Goal: Information Seeking & Learning: Learn about a topic

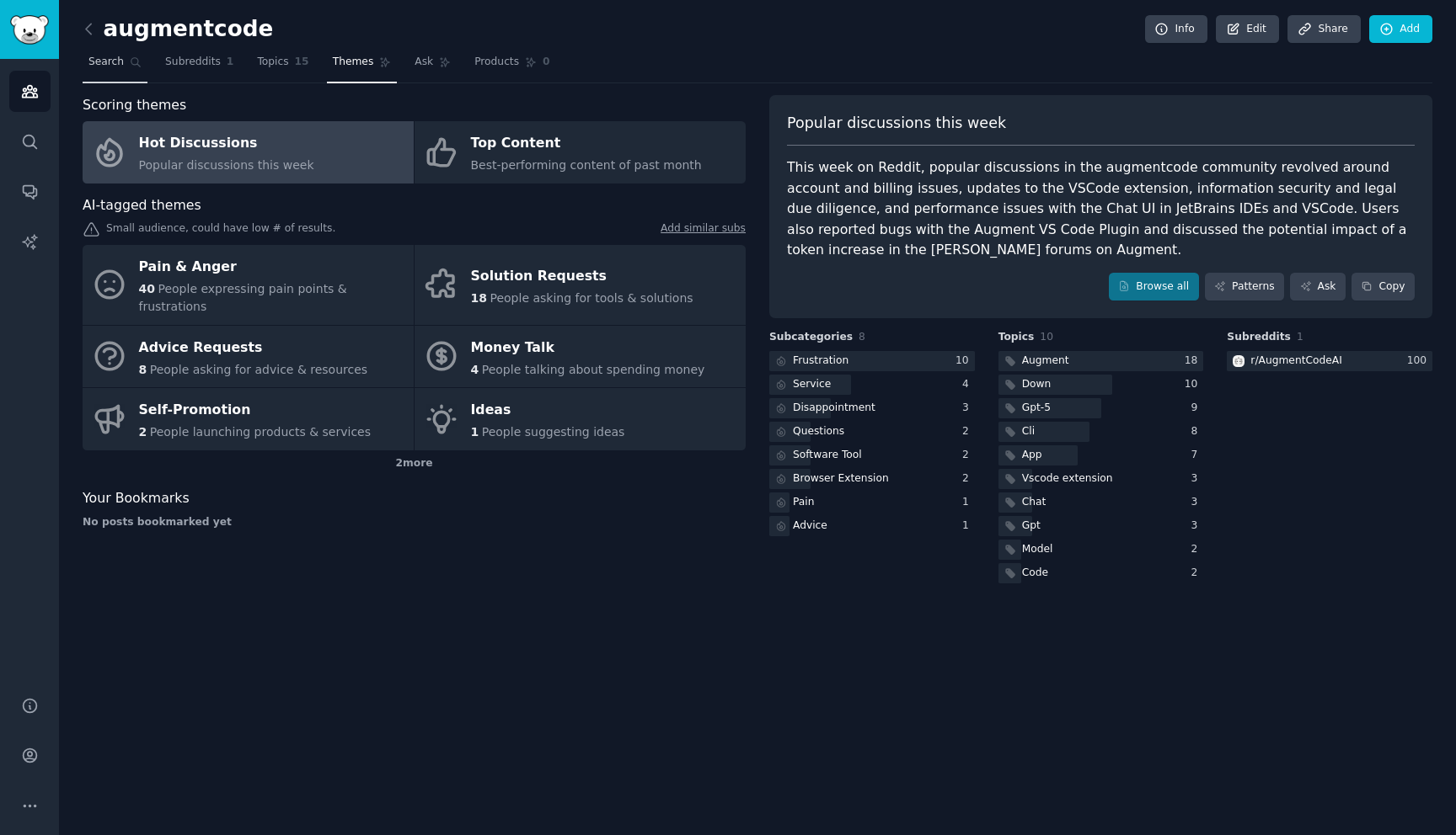
click at [131, 63] on icon at bounding box center [136, 62] width 12 height 12
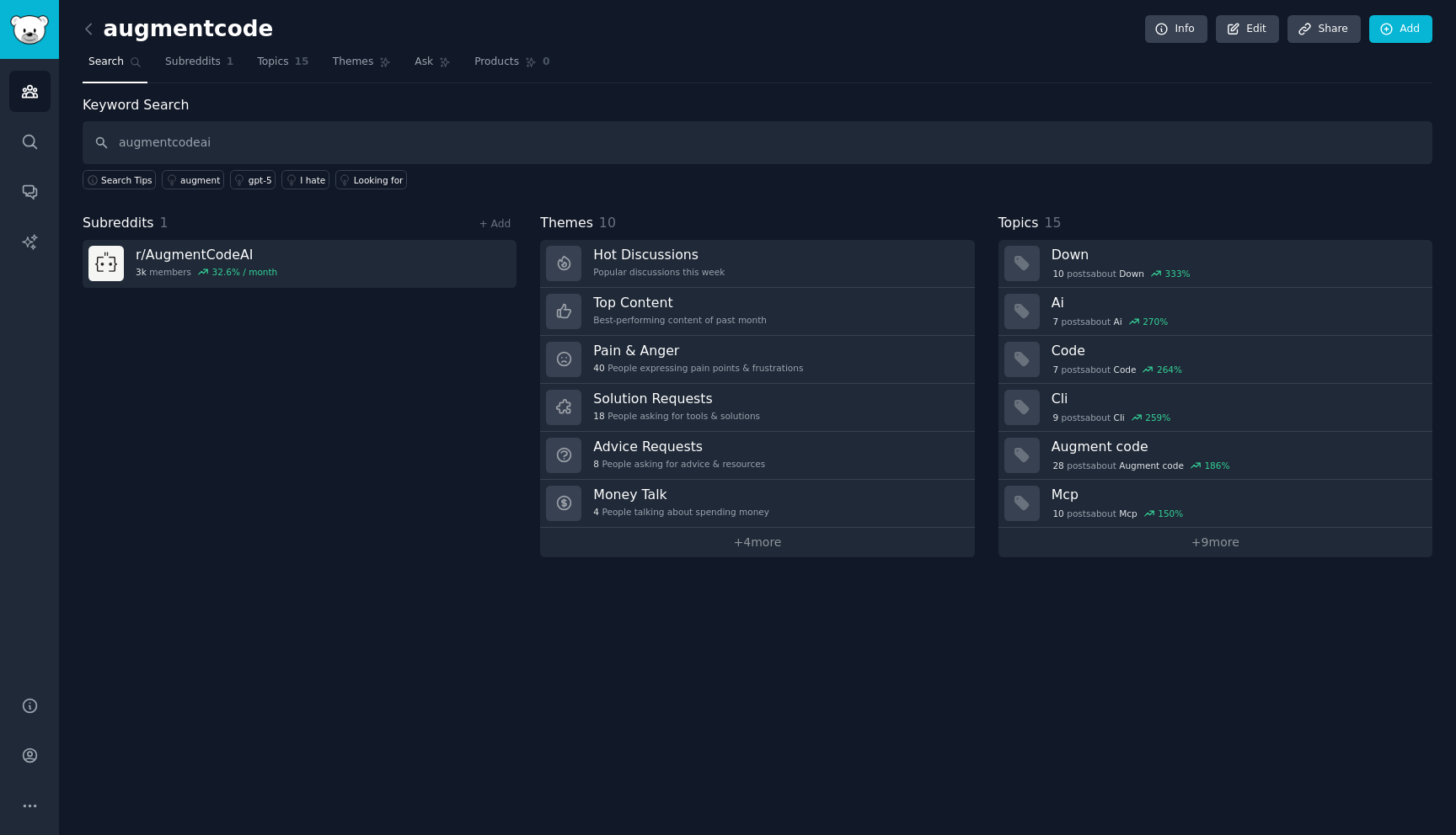
type input "augmentcodeai"
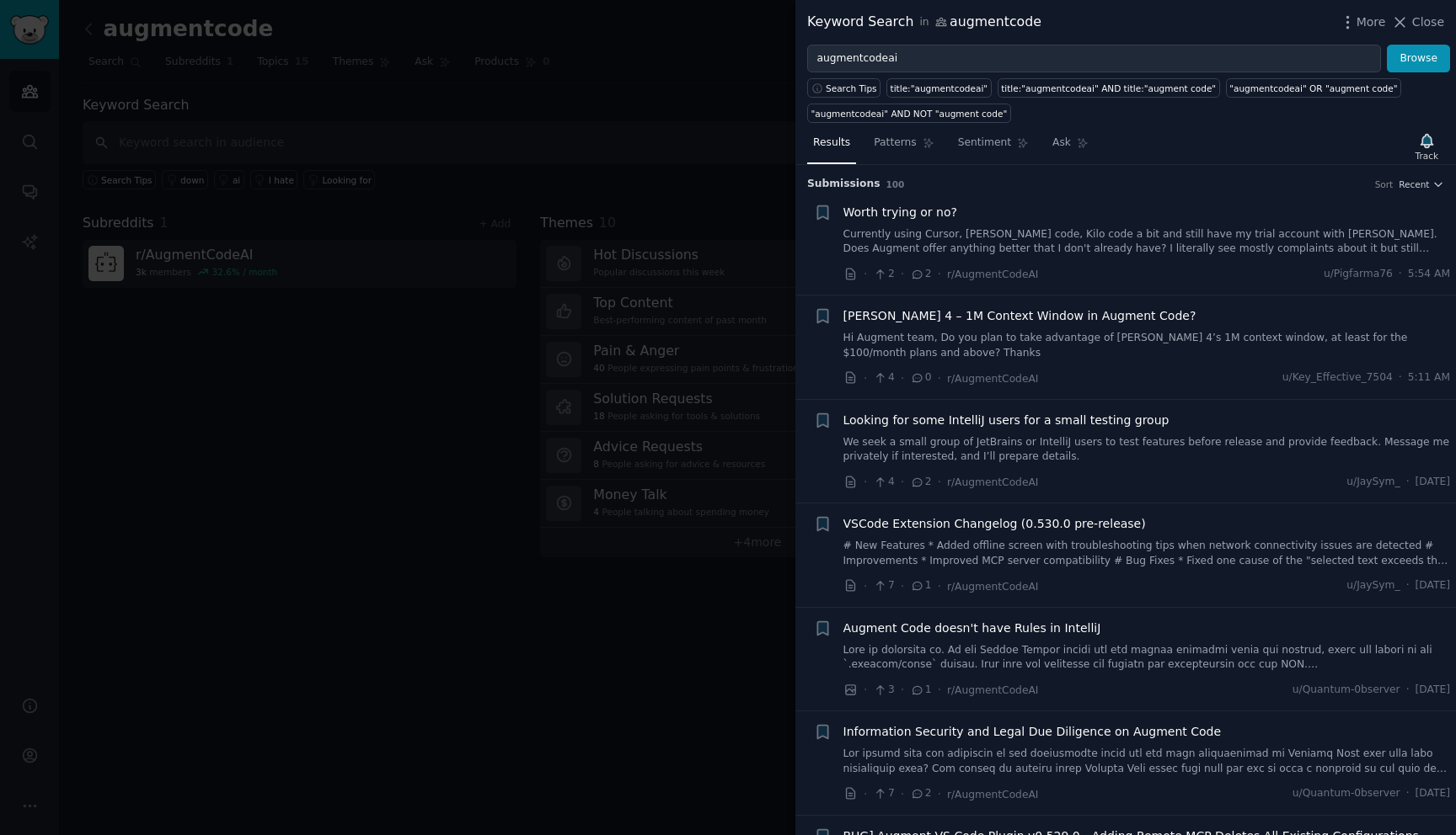
click at [922, 277] on icon at bounding box center [918, 274] width 16 height 12
click at [1420, 20] on span "Close" at bounding box center [1427, 22] width 32 height 17
